Goal: Find specific page/section: Find specific page/section

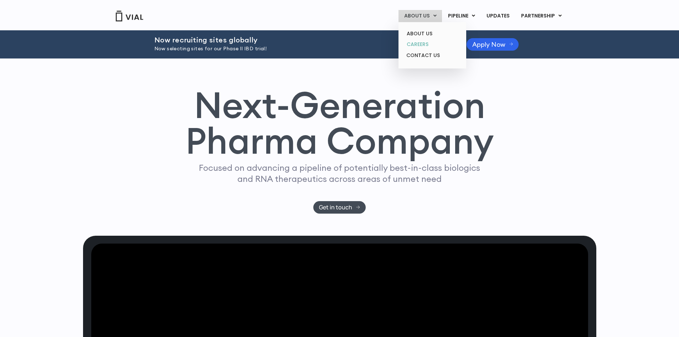
click at [425, 44] on link "CAREERS" at bounding box center [432, 44] width 62 height 11
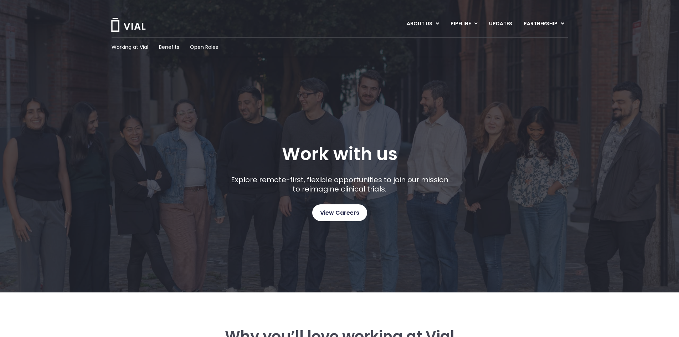
click at [331, 208] on span "View Careers" at bounding box center [339, 212] width 39 height 9
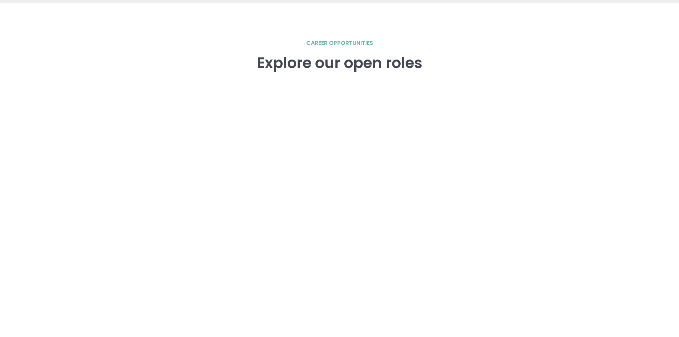
scroll to position [987, 0]
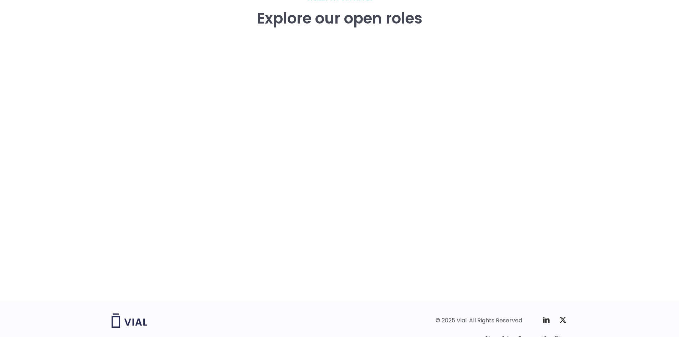
scroll to position [1034, 0]
